Goal: Information Seeking & Learning: Find specific fact

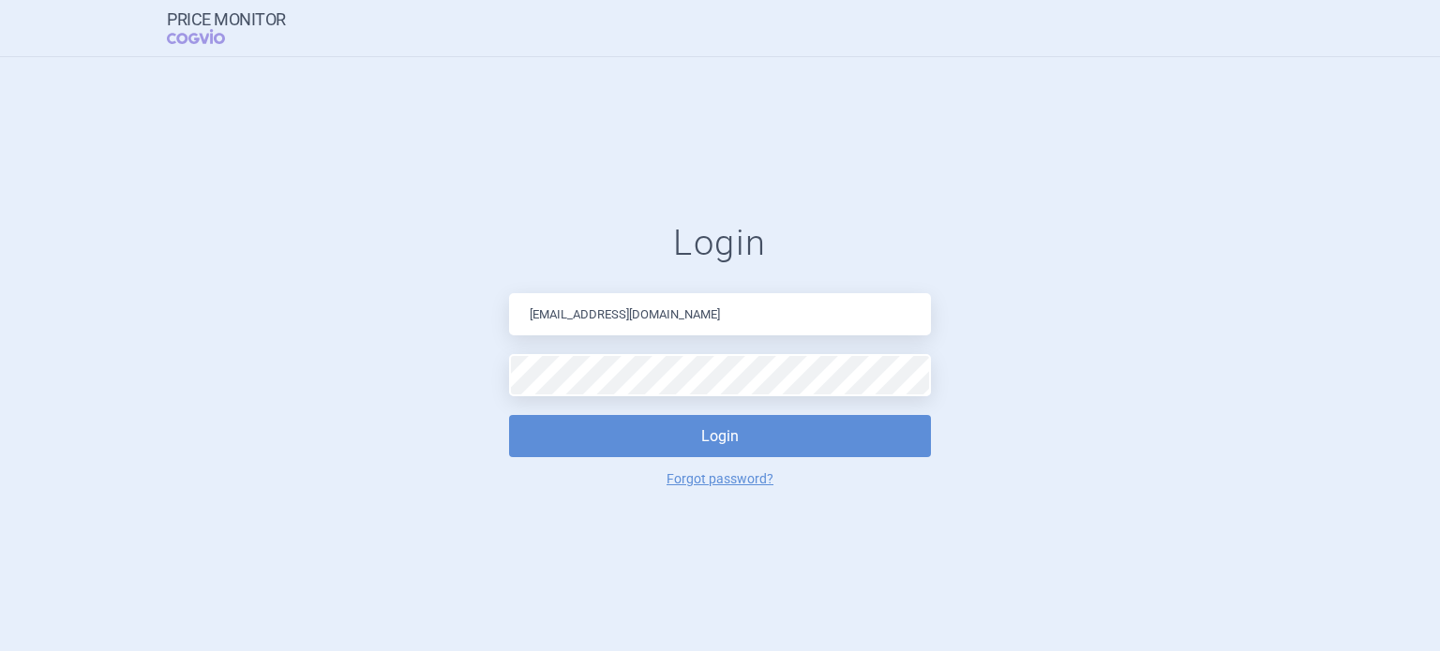
click at [768, 429] on button "Login" at bounding box center [720, 436] width 422 height 42
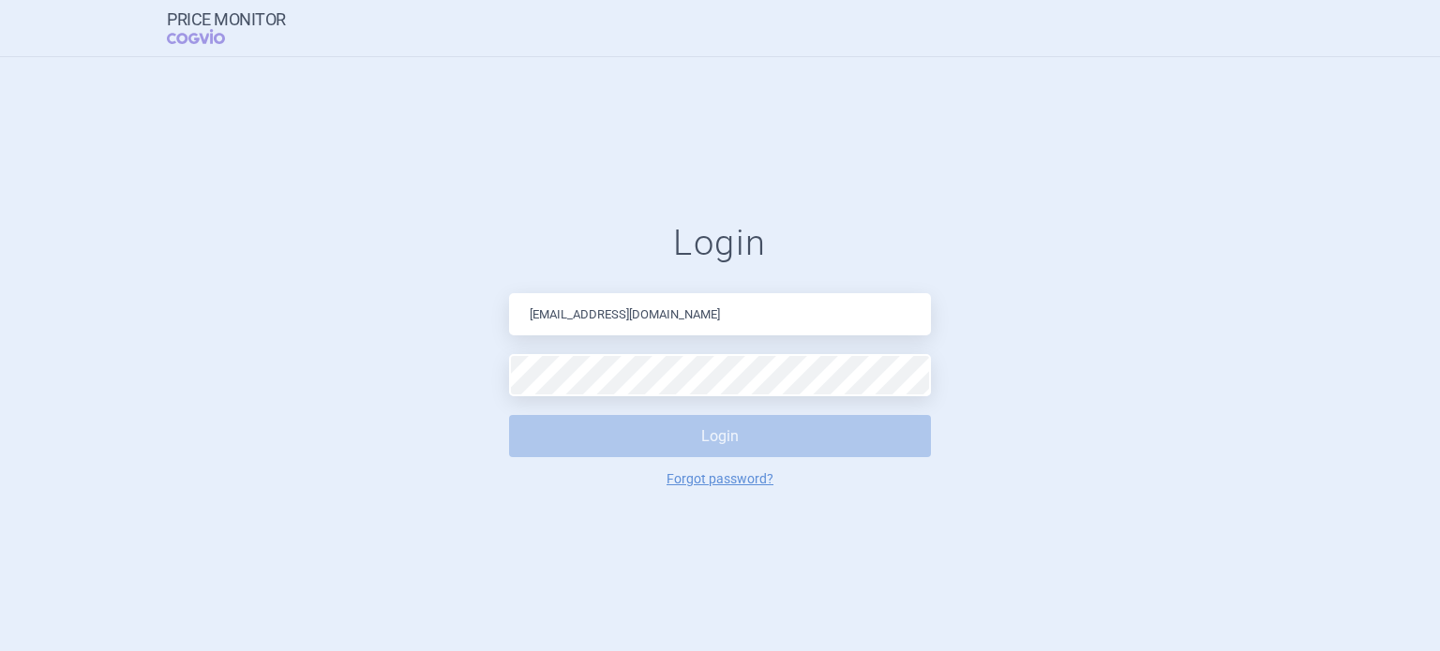
select select "country"
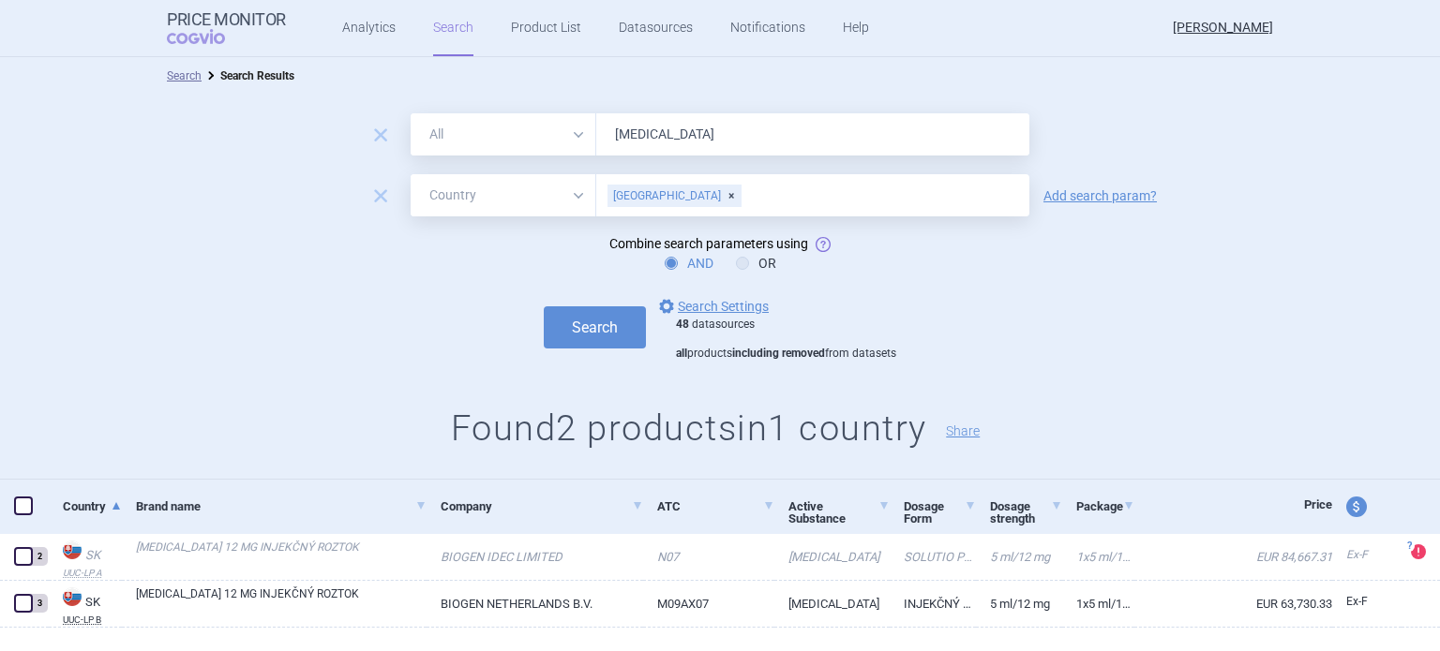
drag, startPoint x: 719, startPoint y: 127, endPoint x: 576, endPoint y: 148, distance: 145.0
click at [576, 148] on div "All Brand Name ATC Company Active Substance Country Newer than [MEDICAL_DATA]" at bounding box center [720, 134] width 619 height 42
type input "zolgensma"
click at [595, 325] on button "Search" at bounding box center [595, 328] width 102 height 42
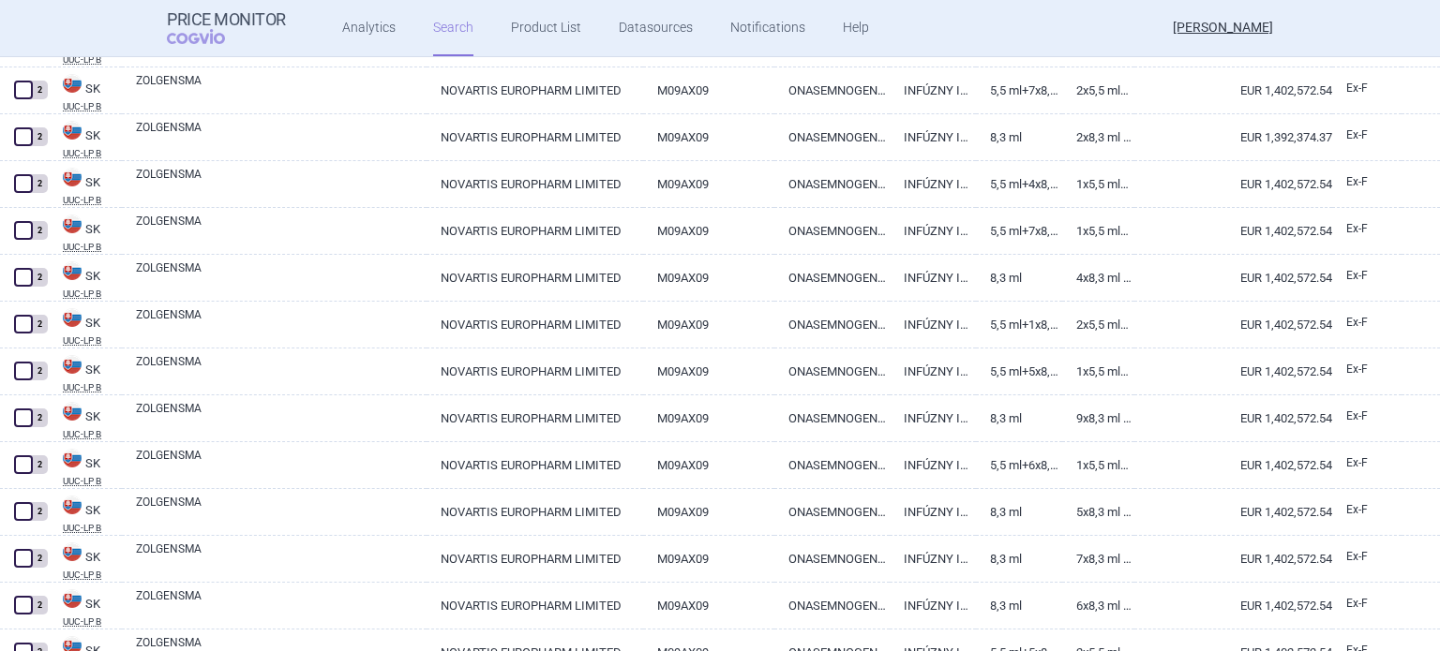
select select "country"
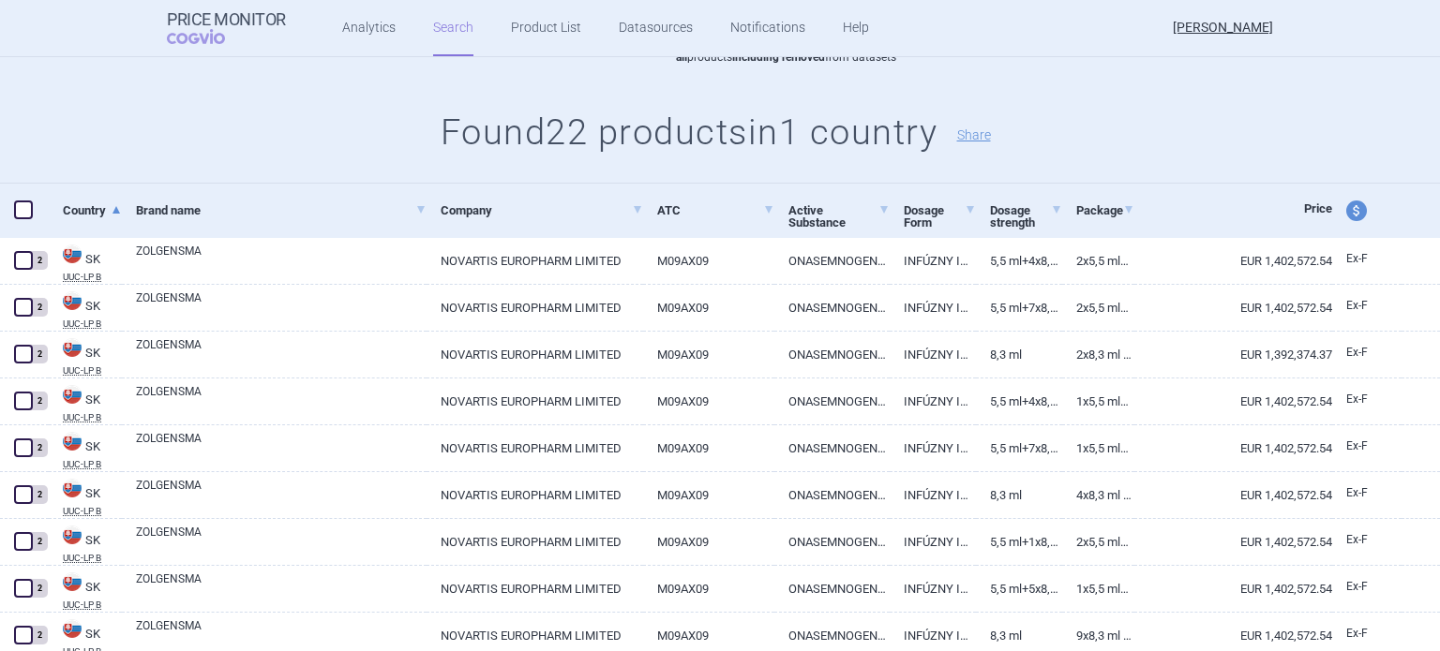
scroll to position [281, 0]
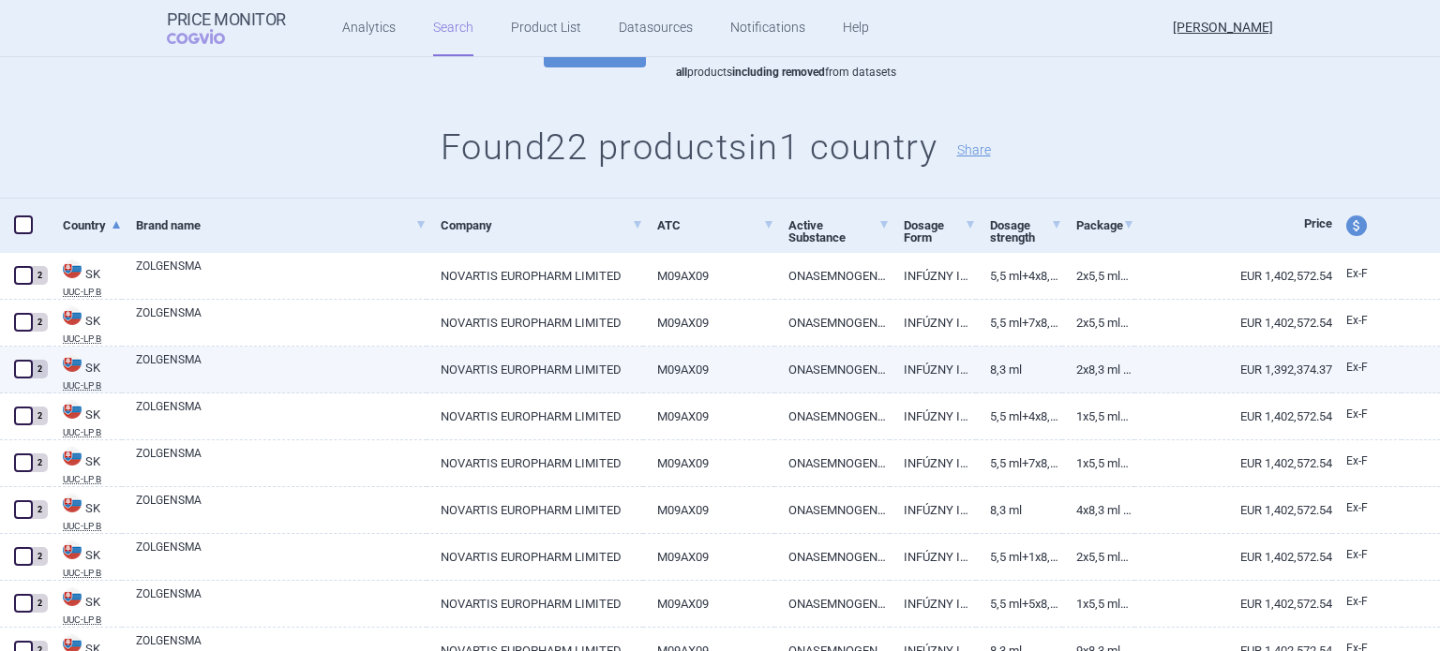
click at [716, 355] on link "M09AX09" at bounding box center [709, 370] width 132 height 46
select select "EUR"
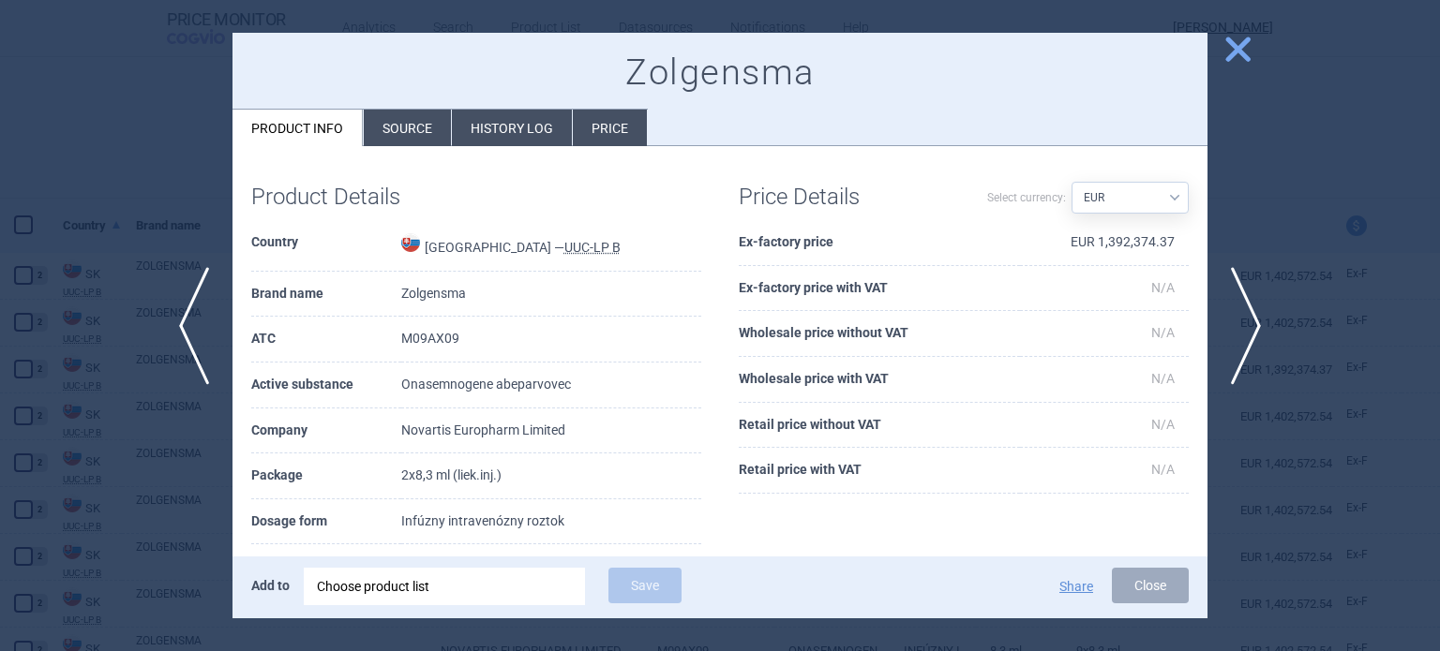
click at [531, 120] on li "History log" at bounding box center [512, 128] width 120 height 37
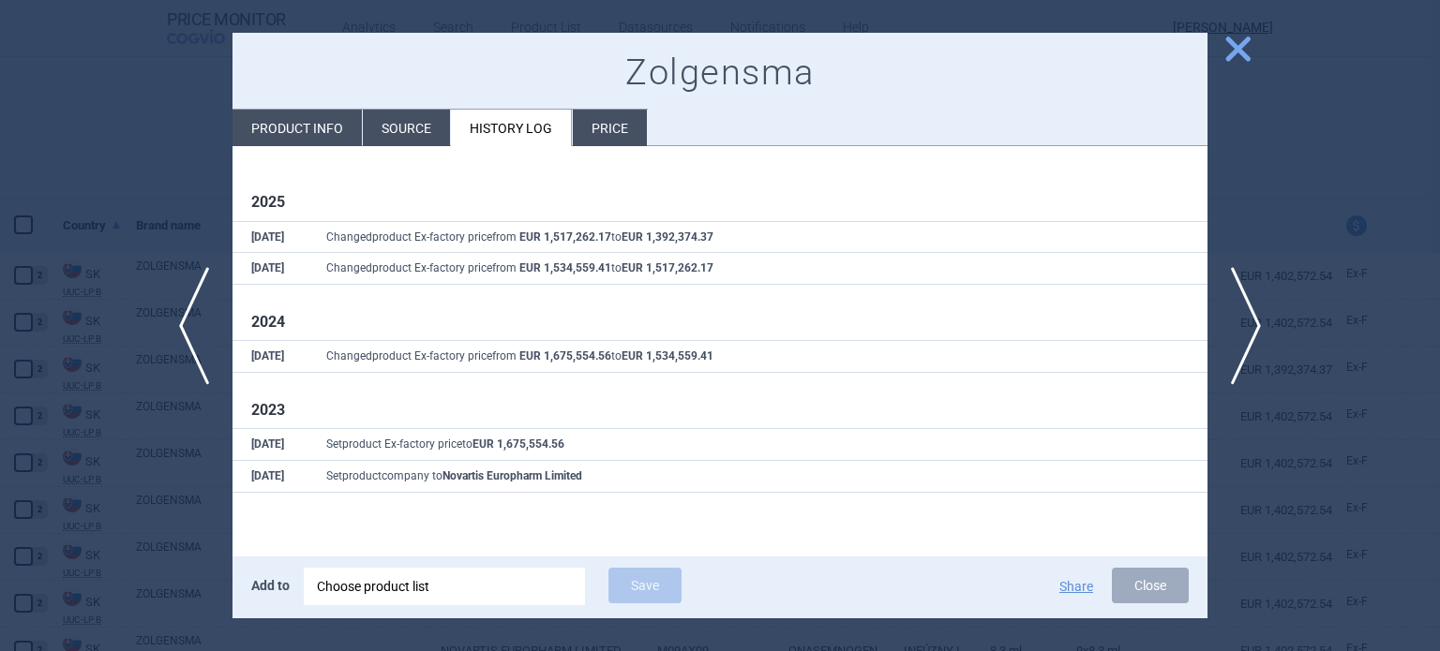
click at [1243, 48] on span "close" at bounding box center [1237, 49] width 33 height 33
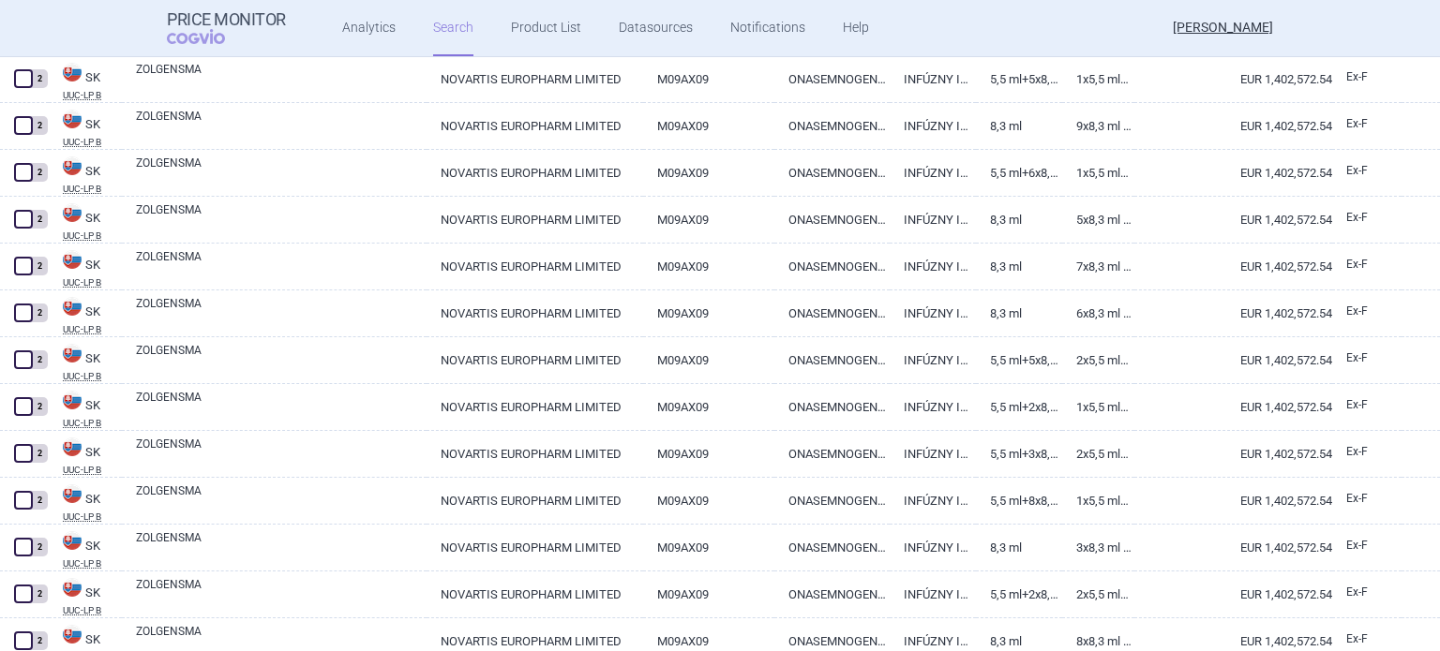
scroll to position [693, 0]
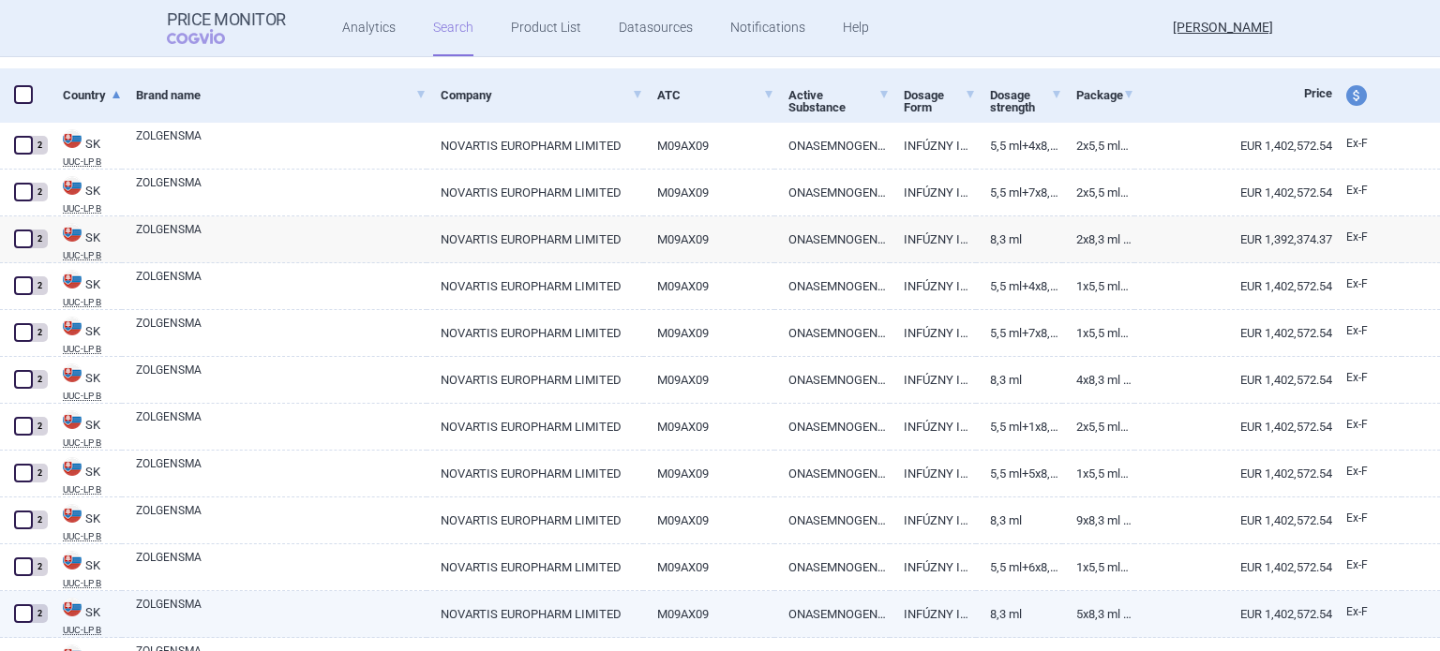
select select "country"
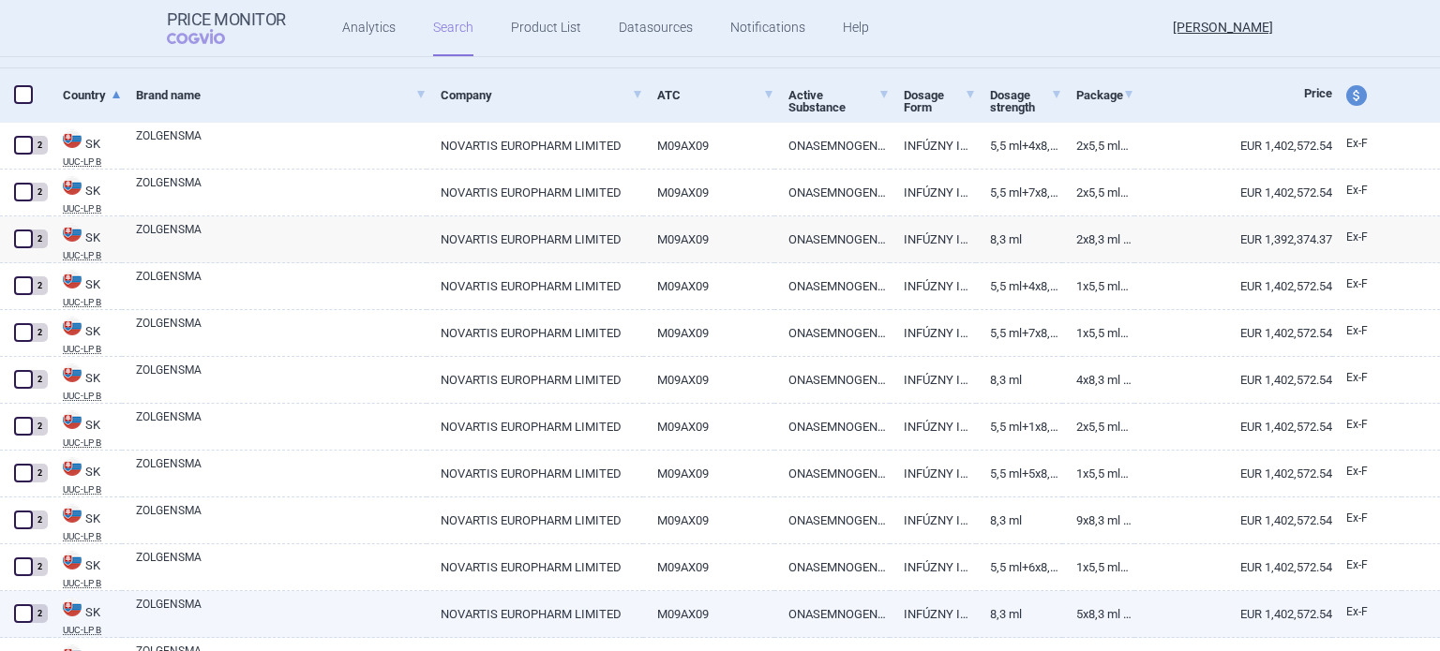
scroll to position [318, 0]
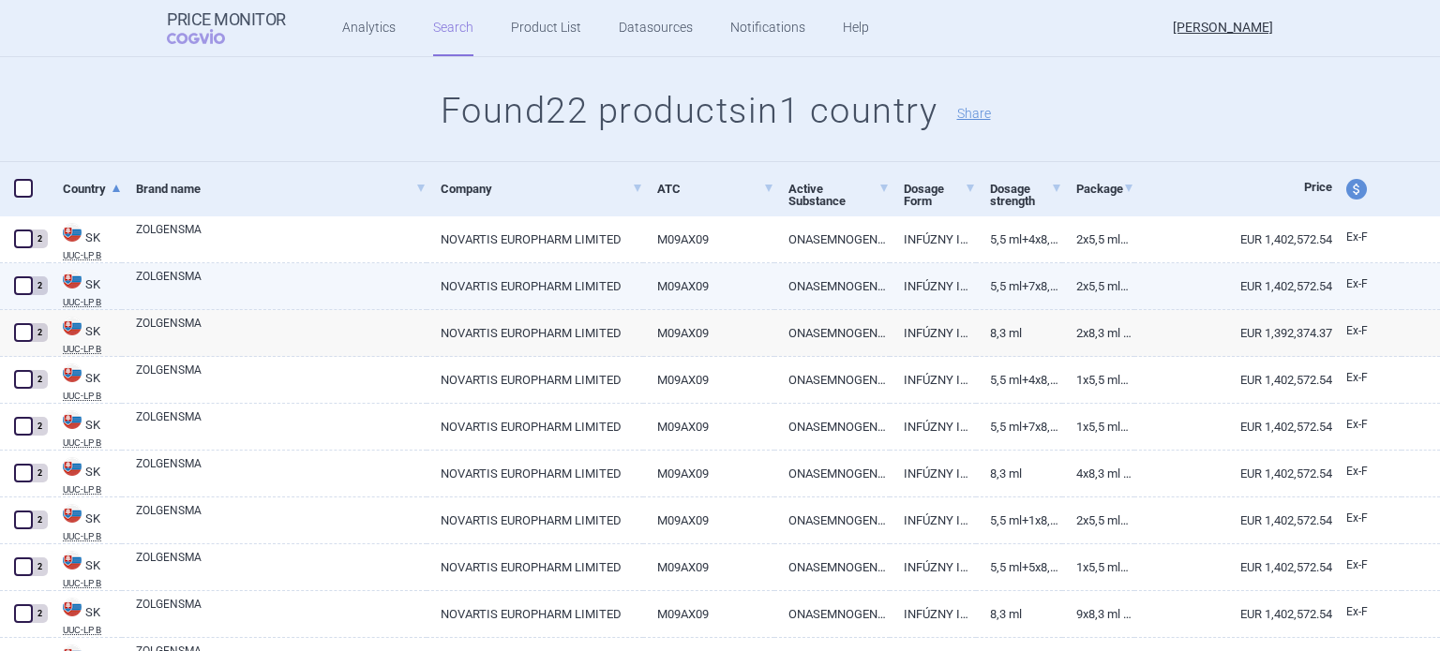
click at [1145, 297] on link "EUR 1,402,572.54" at bounding box center [1233, 286] width 198 height 46
select select "EUR"
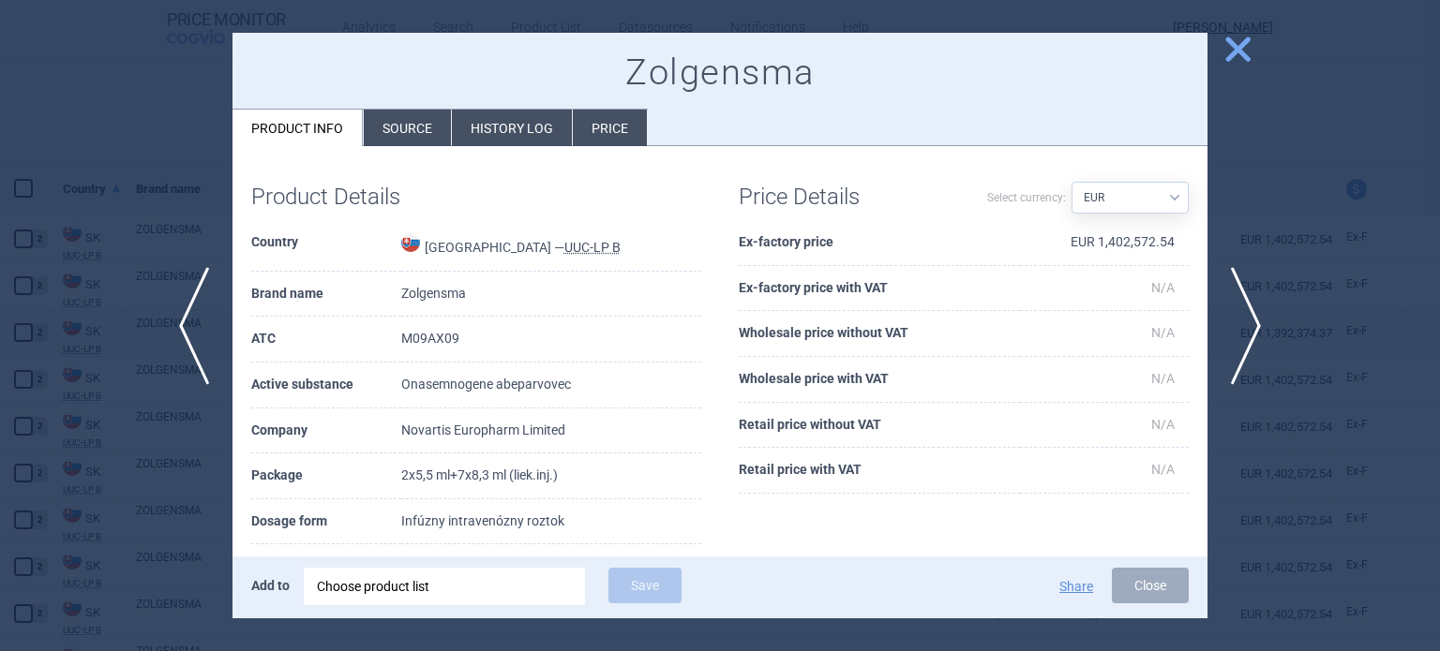
click at [552, 128] on li "History log" at bounding box center [512, 128] width 120 height 37
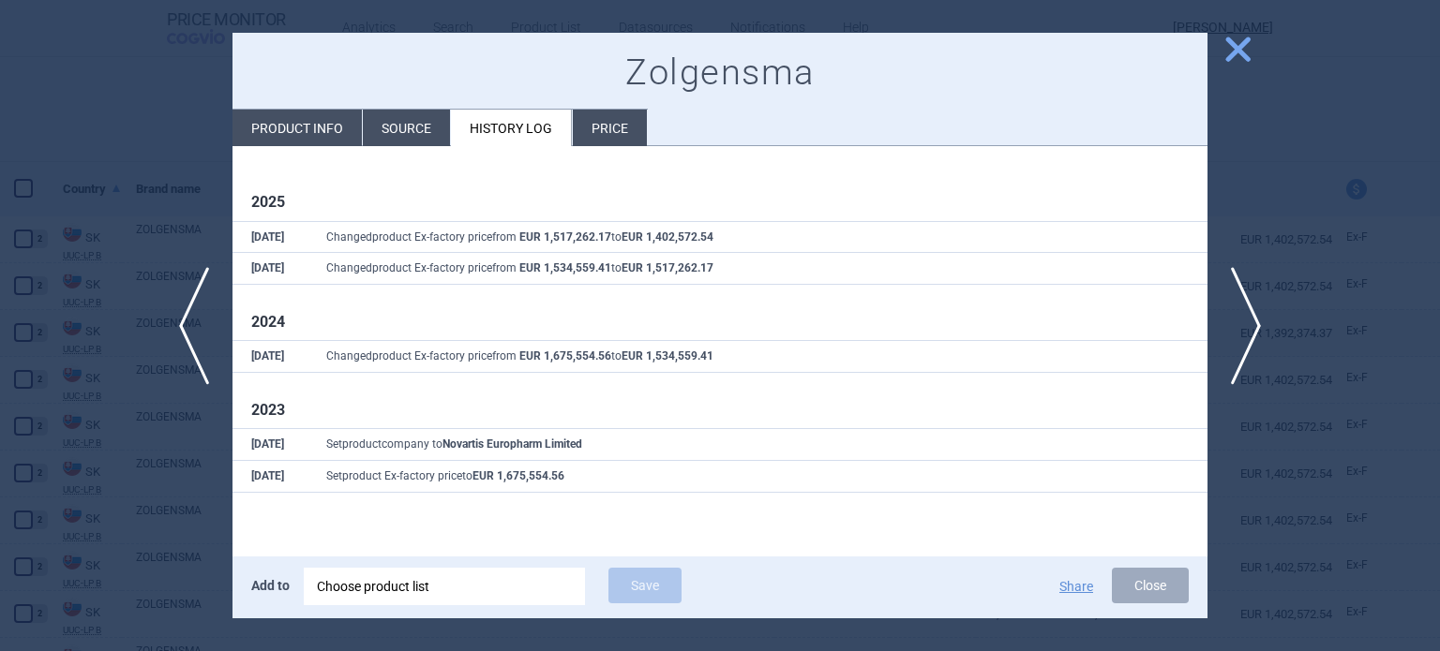
click at [192, 453] on div at bounding box center [720, 325] width 1440 height 651
